Goal: Navigation & Orientation: Understand site structure

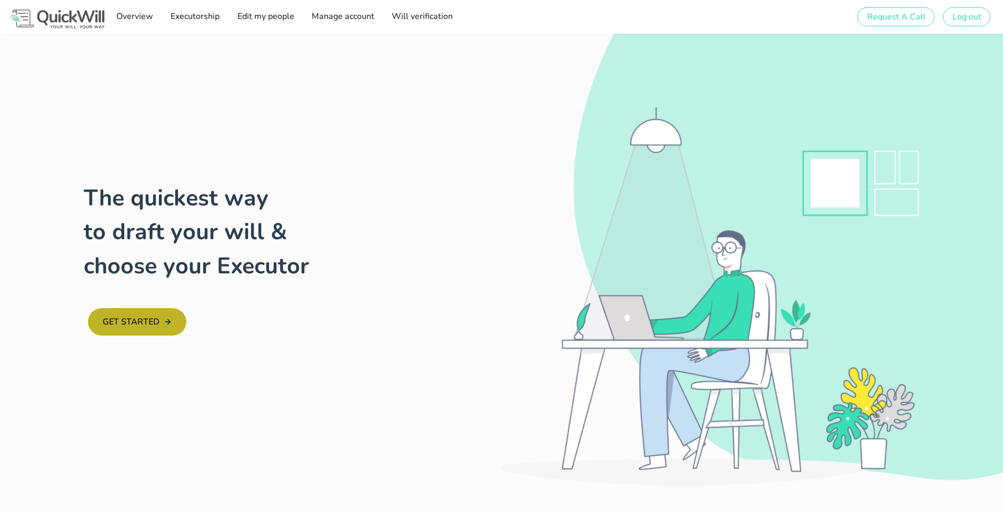
click at [135, 324] on span "GET STARTED" at bounding box center [130, 322] width 57 height 12
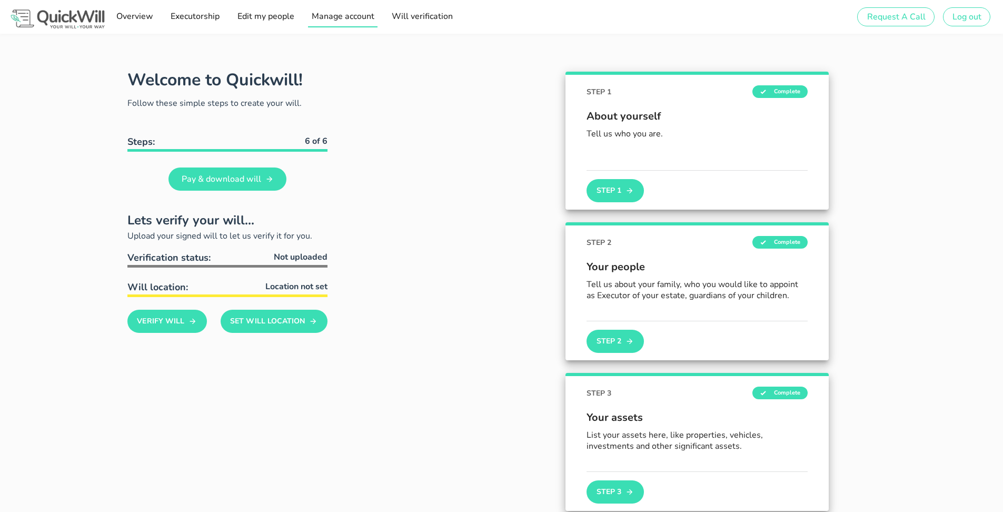
click at [342, 20] on span "Manage account" at bounding box center [342, 17] width 63 height 12
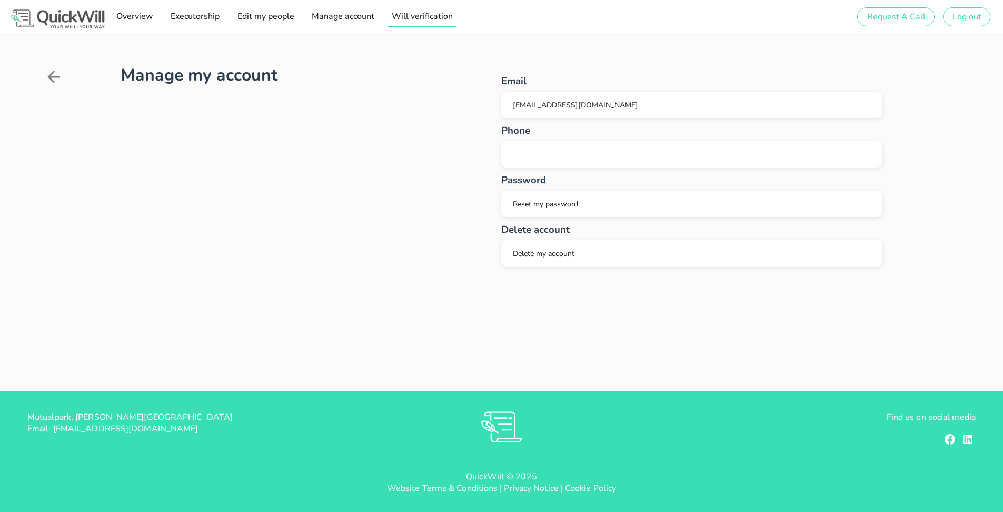
click at [407, 19] on span "Will verification" at bounding box center [422, 17] width 62 height 12
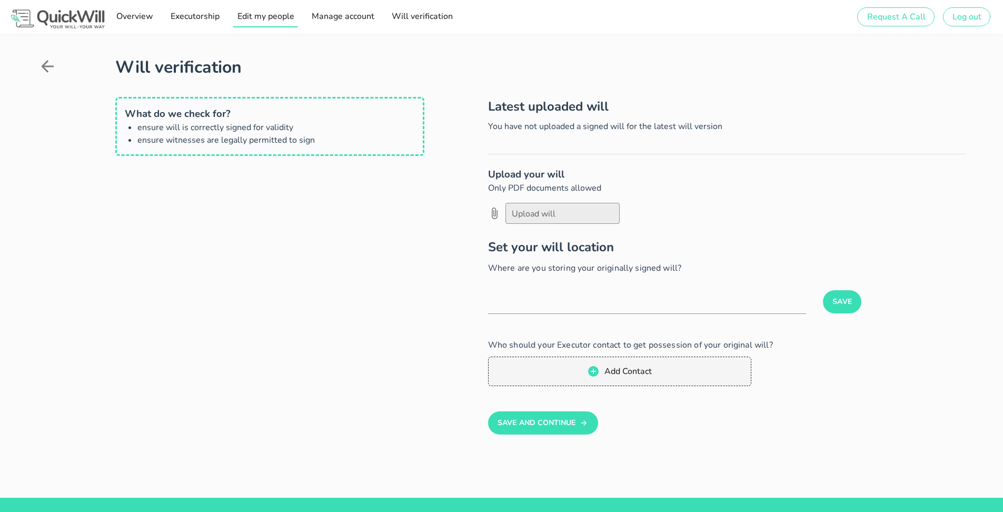
click at [263, 18] on span "Edit my people" at bounding box center [264, 17] width 57 height 12
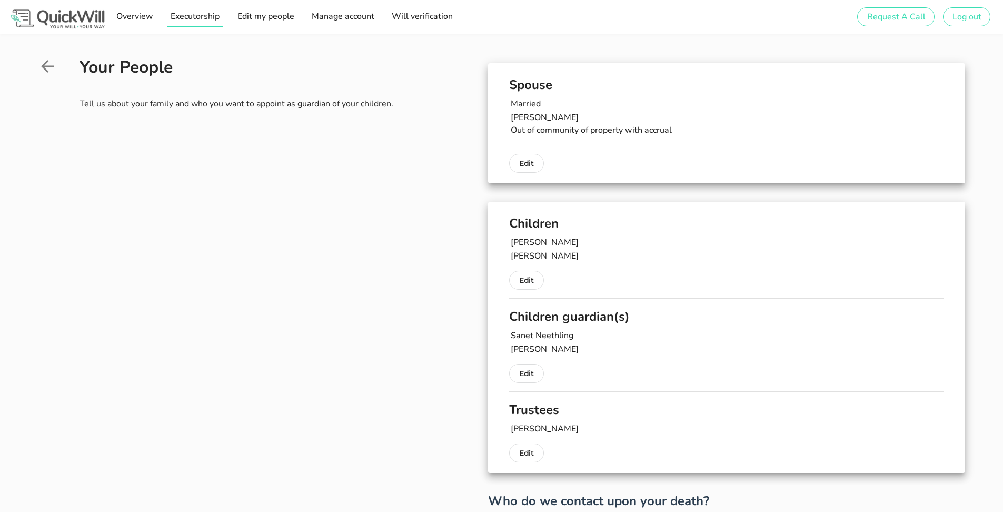
click at [187, 16] on span "Executorship" at bounding box center [195, 17] width 50 height 12
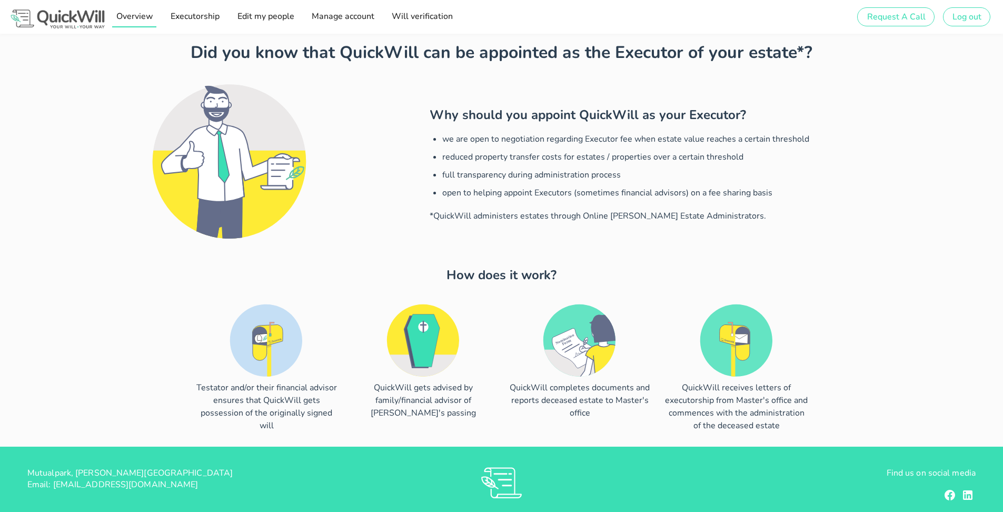
click at [135, 17] on span "Overview" at bounding box center [133, 17] width 37 height 12
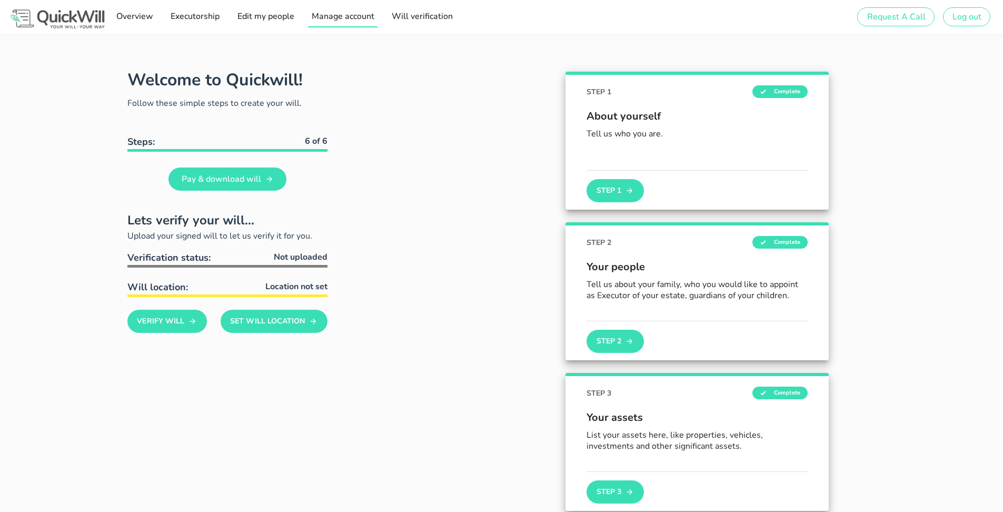
click at [352, 20] on span "Manage account" at bounding box center [342, 17] width 63 height 12
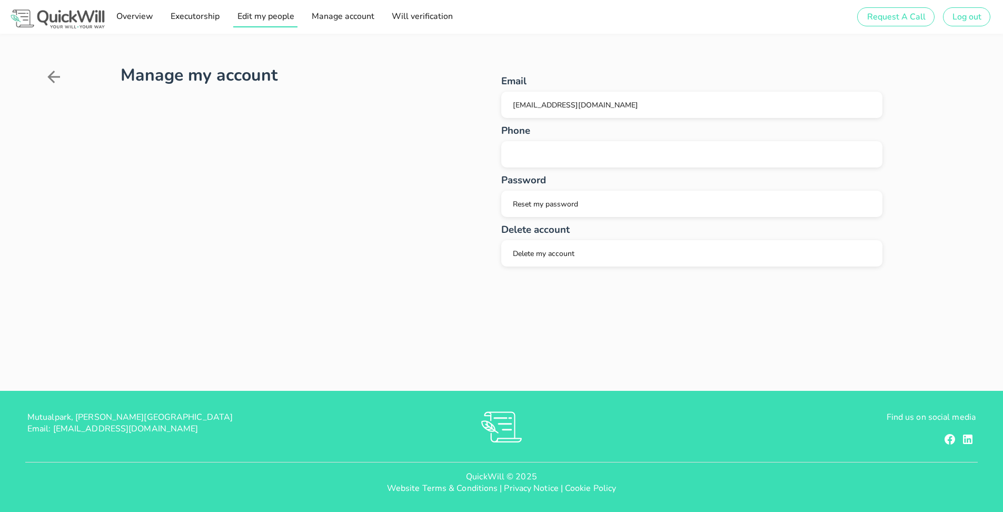
click at [280, 17] on span "Edit my people" at bounding box center [264, 17] width 57 height 12
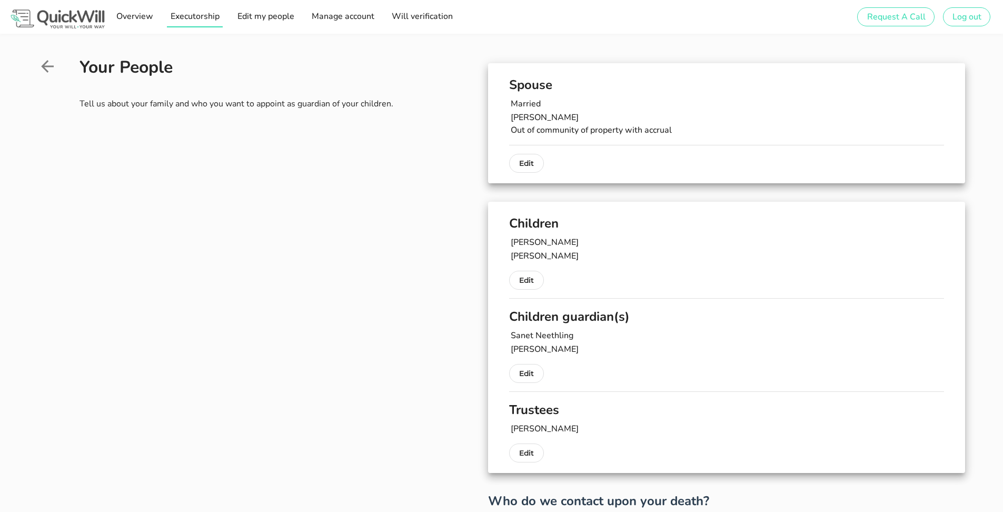
click at [203, 17] on span "Executorship" at bounding box center [195, 17] width 50 height 12
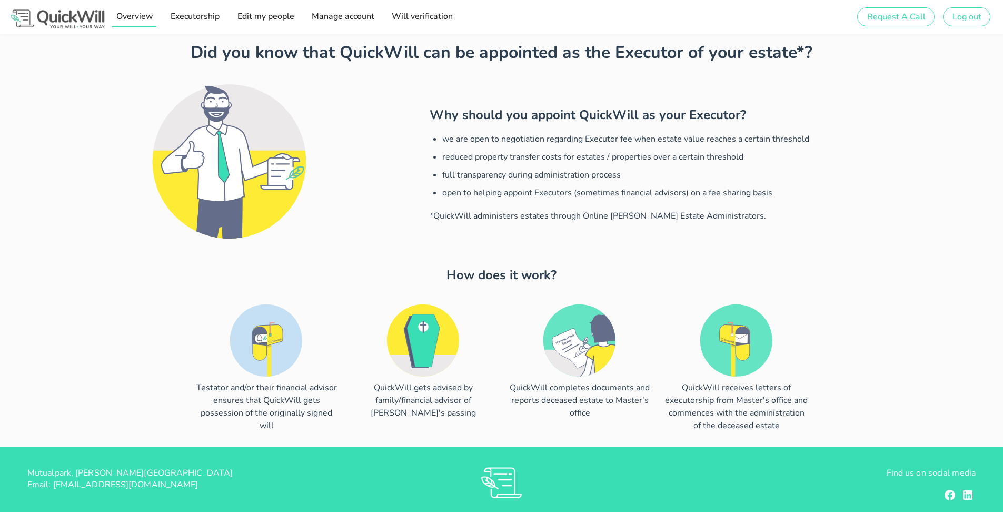
click at [135, 17] on span "Overview" at bounding box center [133, 17] width 37 height 12
